Goal: Use online tool/utility: Utilize a website feature to perform a specific function

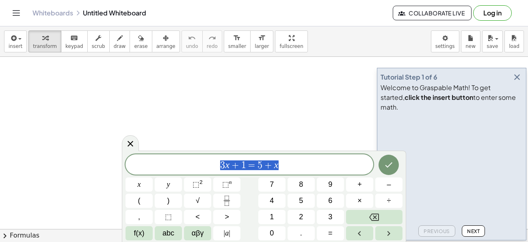
drag, startPoint x: 291, startPoint y: 166, endPoint x: 200, endPoint y: 171, distance: 91.9
click at [200, 171] on div "******** 3 x + 1 = 5 + x" at bounding box center [249, 164] width 248 height 20
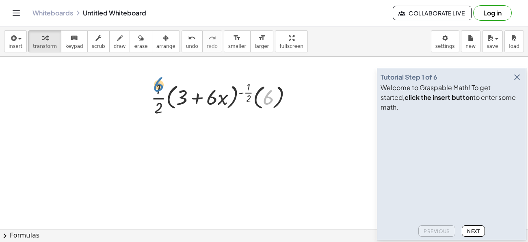
drag, startPoint x: 267, startPoint y: 98, endPoint x: 157, endPoint y: 85, distance: 110.4
click at [157, 85] on div at bounding box center [224, 97] width 155 height 41
click at [270, 95] on div at bounding box center [224, 97] width 155 height 41
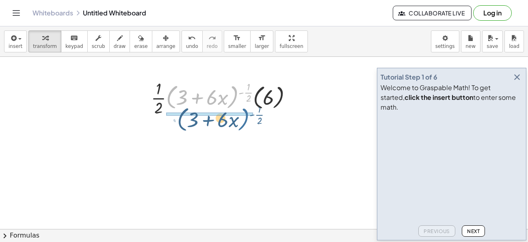
drag, startPoint x: 234, startPoint y: 93, endPoint x: 245, endPoint y: 116, distance: 25.2
click at [245, 116] on div at bounding box center [224, 97] width 155 height 41
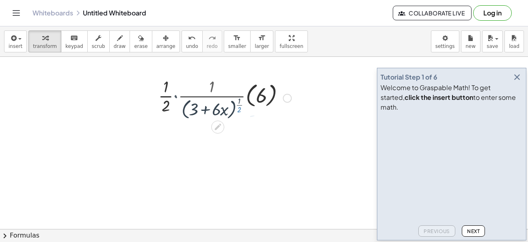
click at [244, 118] on div at bounding box center [224, 97] width 141 height 45
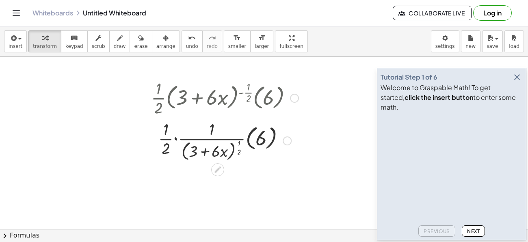
click at [175, 140] on div at bounding box center [224, 140] width 155 height 45
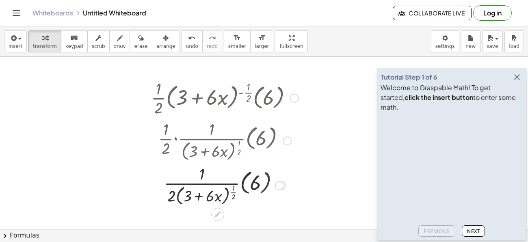
click at [265, 183] on div at bounding box center [224, 184] width 155 height 45
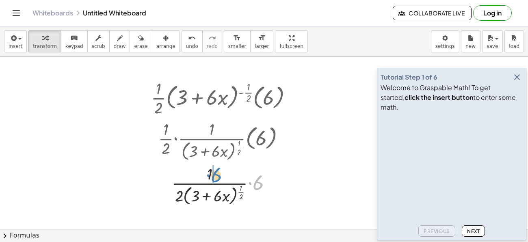
drag, startPoint x: 259, startPoint y: 184, endPoint x: 217, endPoint y: 177, distance: 42.5
click at [217, 177] on div at bounding box center [224, 184] width 155 height 45
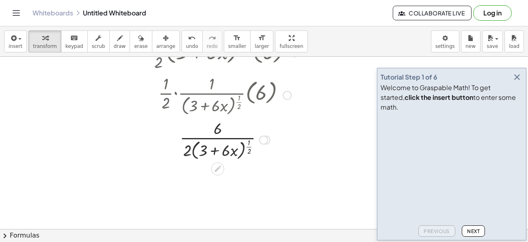
scroll to position [43, 0]
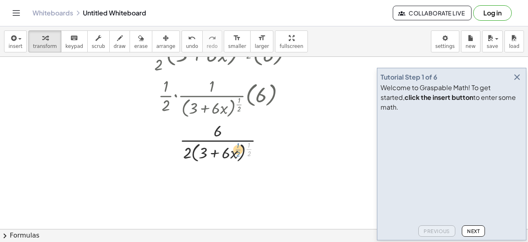
drag, startPoint x: 249, startPoint y: 149, endPoint x: 242, endPoint y: 151, distance: 6.9
click at [242, 151] on div at bounding box center [224, 141] width 155 height 45
drag, startPoint x: 220, startPoint y: 154, endPoint x: 243, endPoint y: 154, distance: 22.7
click at [243, 154] on div at bounding box center [224, 141] width 155 height 45
click at [215, 168] on icon at bounding box center [218, 171] width 9 height 9
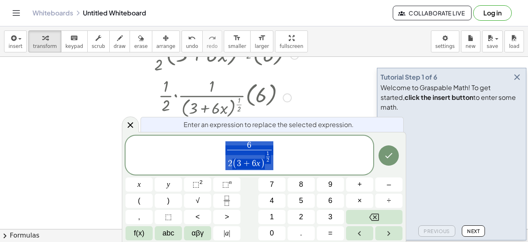
click at [221, 163] on span "6 2 ( 3 + 6 x ) 1 2 ​ ​" at bounding box center [249, 155] width 248 height 30
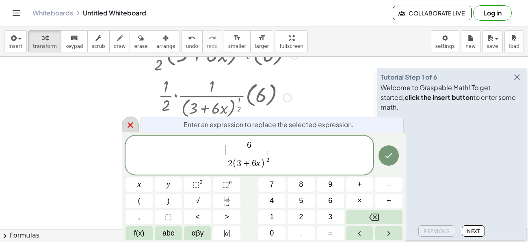
click at [124, 130] on div at bounding box center [130, 124] width 17 height 16
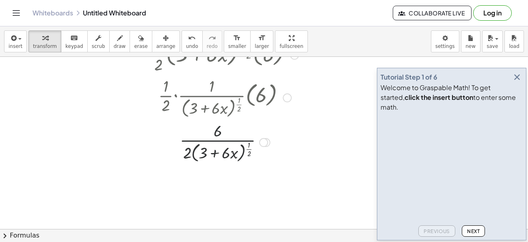
click at [90, 134] on div at bounding box center [264, 186] width 528 height 344
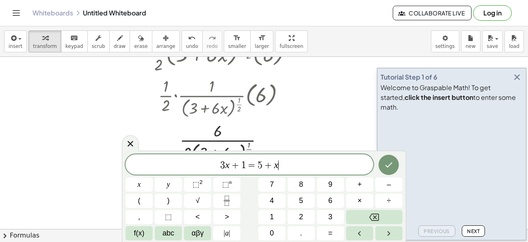
click at [90, 134] on div at bounding box center [264, 186] width 528 height 344
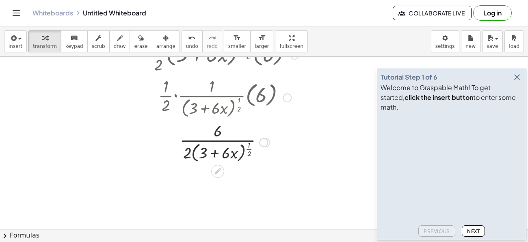
click at [202, 151] on div at bounding box center [224, 141] width 155 height 45
click at [215, 166] on div at bounding box center [217, 171] width 13 height 13
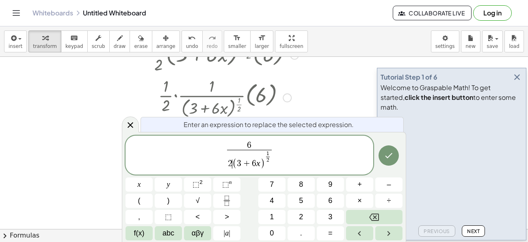
click at [233, 165] on span "(" at bounding box center [234, 164] width 4 height 11
click at [234, 162] on span "(" at bounding box center [234, 164] width 4 height 11
click at [238, 163] on span "( ​ 3 + 6 x )" at bounding box center [248, 164] width 32 height 11
click at [238, 163] on span "3" at bounding box center [239, 163] width 4 height 9
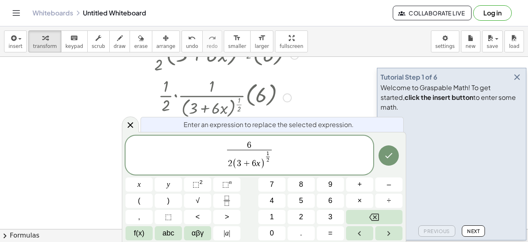
click at [236, 164] on span "(" at bounding box center [234, 164] width 4 height 11
click at [233, 164] on span "(" at bounding box center [234, 164] width 4 height 11
drag, startPoint x: 233, startPoint y: 164, endPoint x: 268, endPoint y: 162, distance: 35.0
click at [197, 205] on span "√" at bounding box center [198, 200] width 4 height 11
click at [273, 160] on span "1 2 ​" at bounding box center [270, 157] width 6 height 13
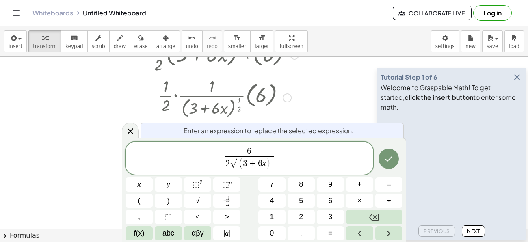
click at [242, 163] on span "( 3 + 6 x ​ )" at bounding box center [254, 164] width 32 height 11
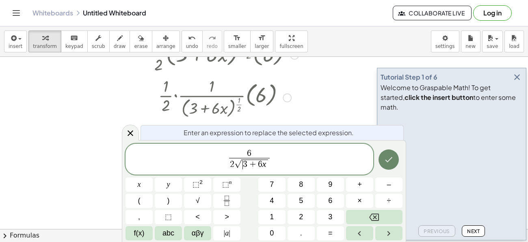
click at [390, 158] on icon "Done" at bounding box center [389, 160] width 10 height 10
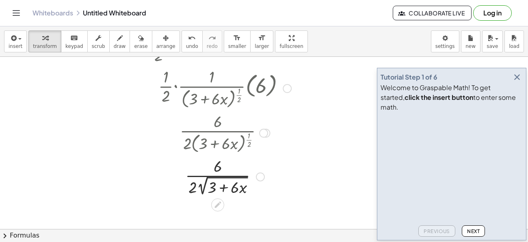
scroll to position [53, 0]
click at [307, 118] on div at bounding box center [224, 131] width 166 height 45
click at [258, 40] on icon "format_size" at bounding box center [262, 38] width 8 height 10
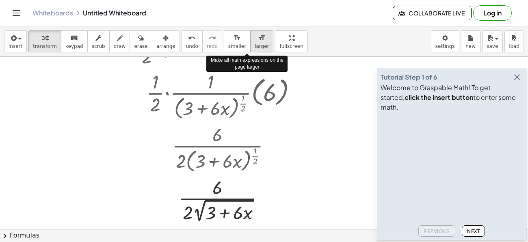
click at [258, 41] on icon "format_size" at bounding box center [262, 38] width 8 height 10
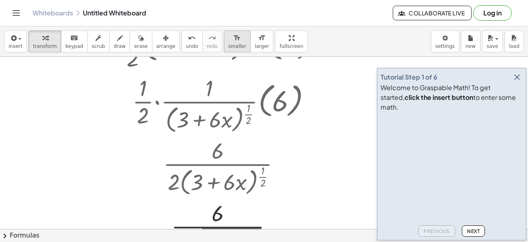
click at [228, 44] on span "smaller" at bounding box center [237, 46] width 18 height 6
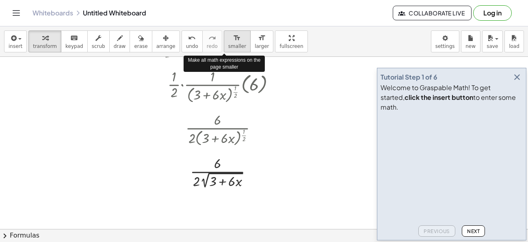
click at [228, 45] on span "smaller" at bounding box center [237, 46] width 18 height 6
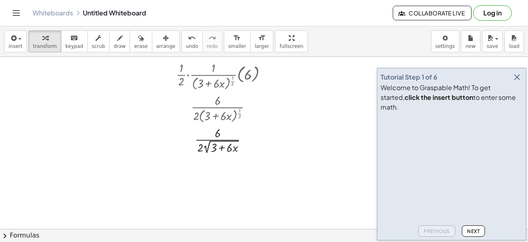
click at [91, 110] on div at bounding box center [264, 176] width 528 height 344
click at [90, 111] on div at bounding box center [264, 176] width 528 height 344
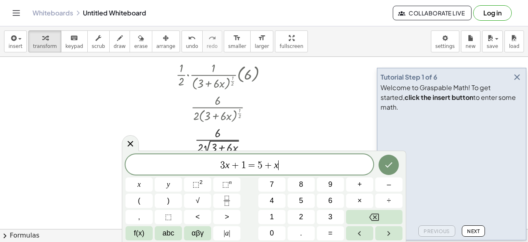
click at [90, 111] on div at bounding box center [264, 176] width 528 height 344
drag, startPoint x: 289, startPoint y: 165, endPoint x: 218, endPoint y: 164, distance: 70.6
click at [218, 164] on span "3 x + 1 = 5 + x" at bounding box center [249, 165] width 248 height 11
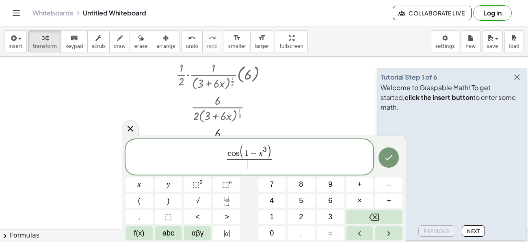
click at [240, 170] on span "​" at bounding box center [249, 164] width 45 height 11
click at [208, 201] on button "√" at bounding box center [197, 201] width 27 height 14
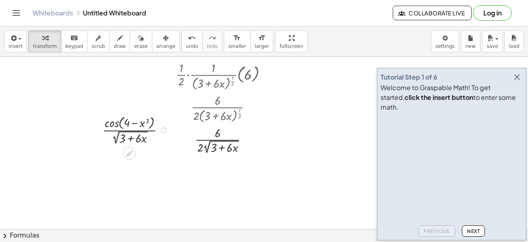
click at [109, 122] on div at bounding box center [136, 129] width 77 height 33
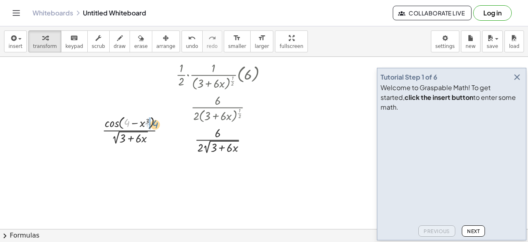
drag, startPoint x: 125, startPoint y: 122, endPoint x: 154, endPoint y: 124, distance: 28.5
click at [154, 124] on div at bounding box center [136, 129] width 77 height 33
drag, startPoint x: 154, startPoint y: 124, endPoint x: 147, endPoint y: 122, distance: 7.6
click at [147, 122] on div at bounding box center [136, 129] width 85 height 33
